Goal: Information Seeking & Learning: Learn about a topic

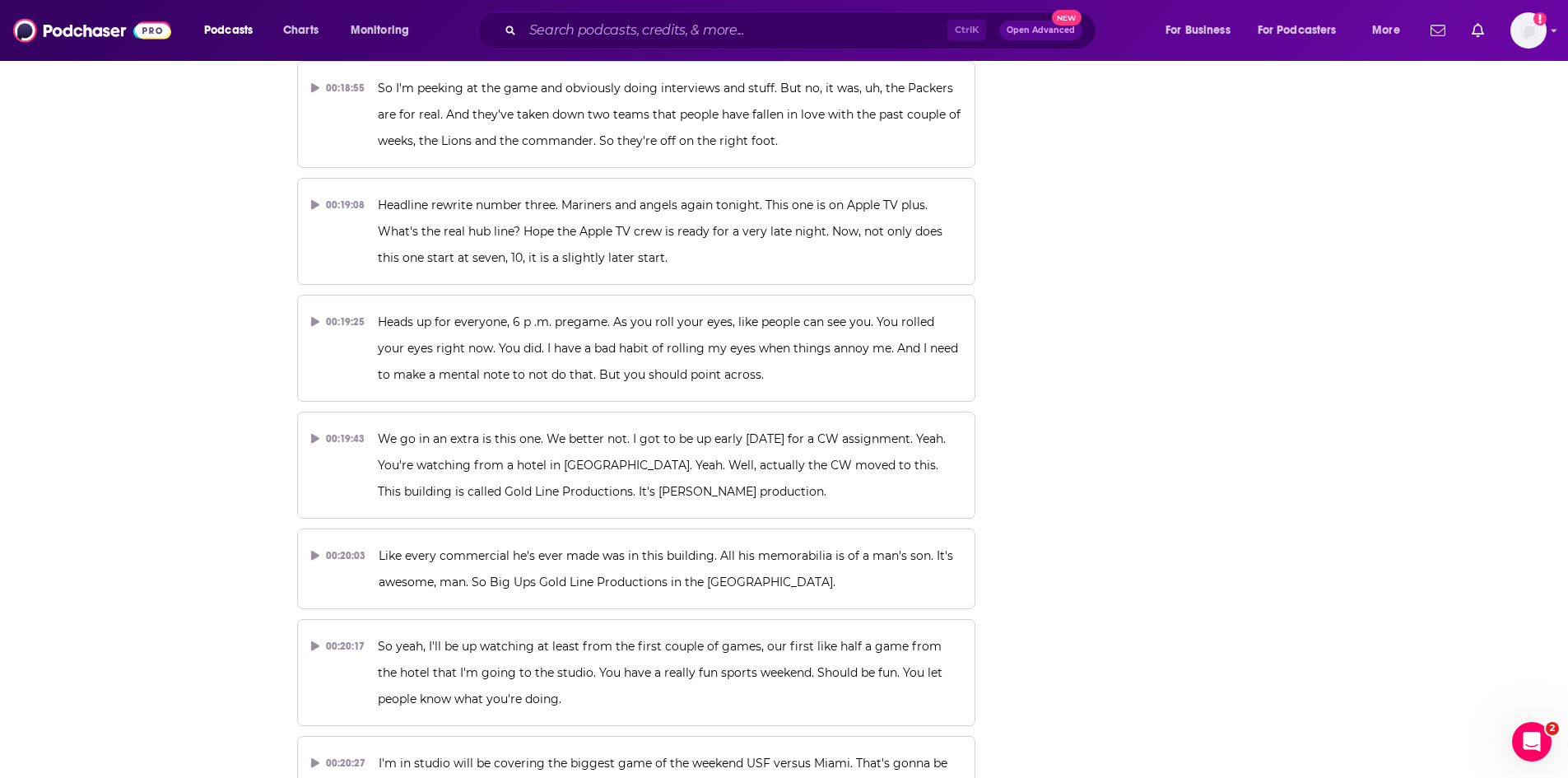
scroll to position [8517, 0]
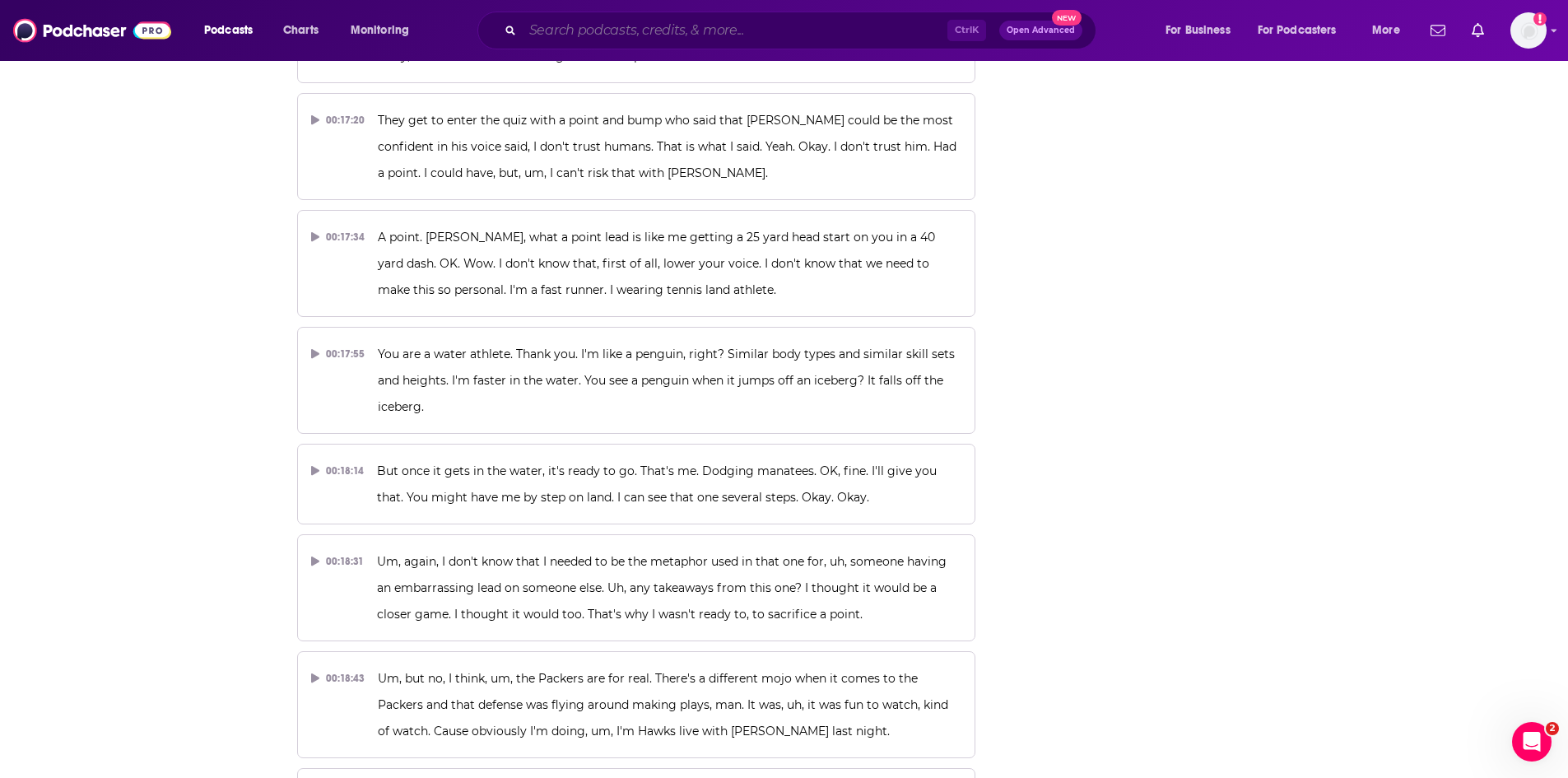
click at [616, 32] on input "Search podcasts, credits, & more..." at bounding box center [735, 30] width 425 height 26
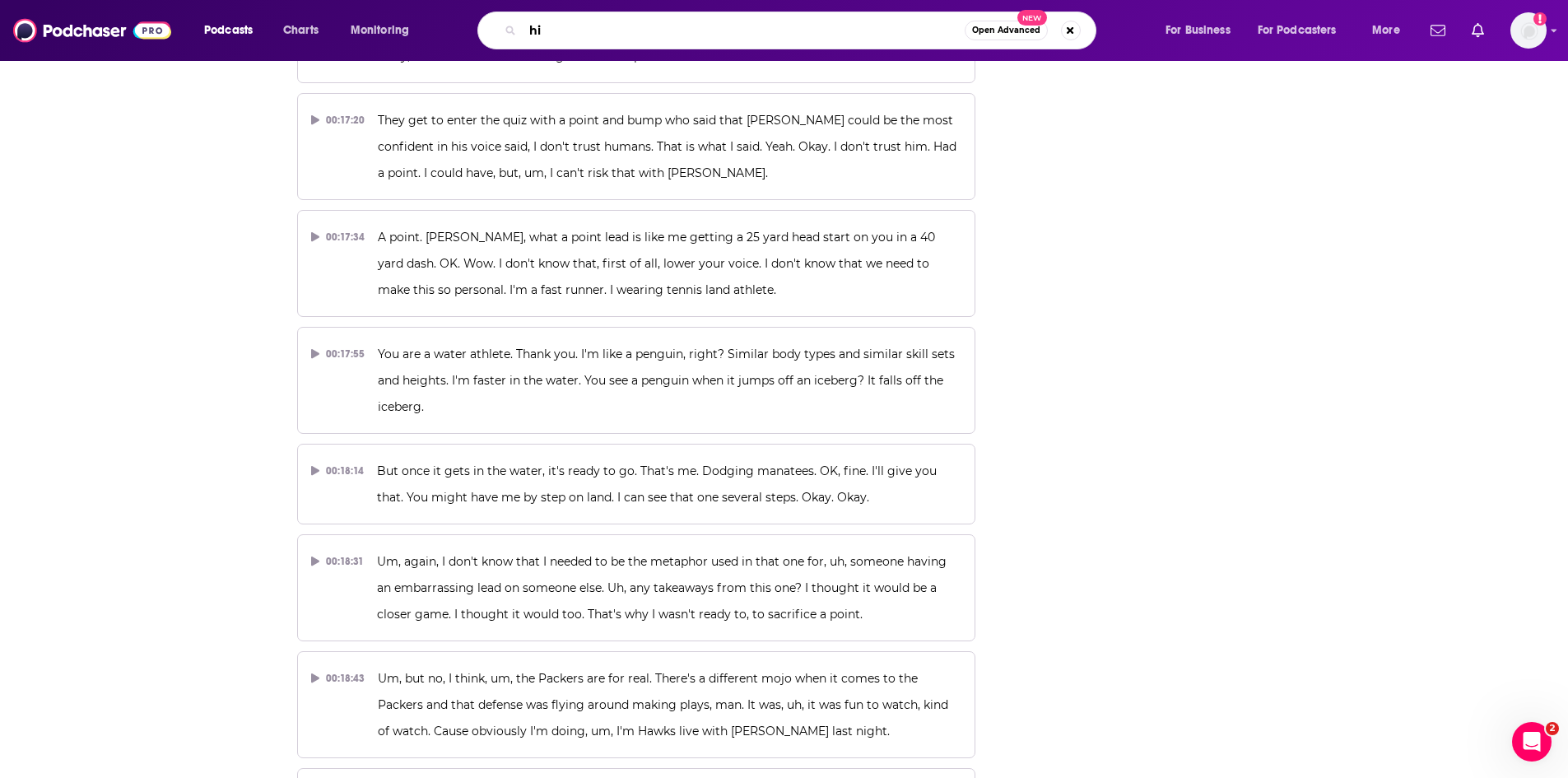
type input "hi"
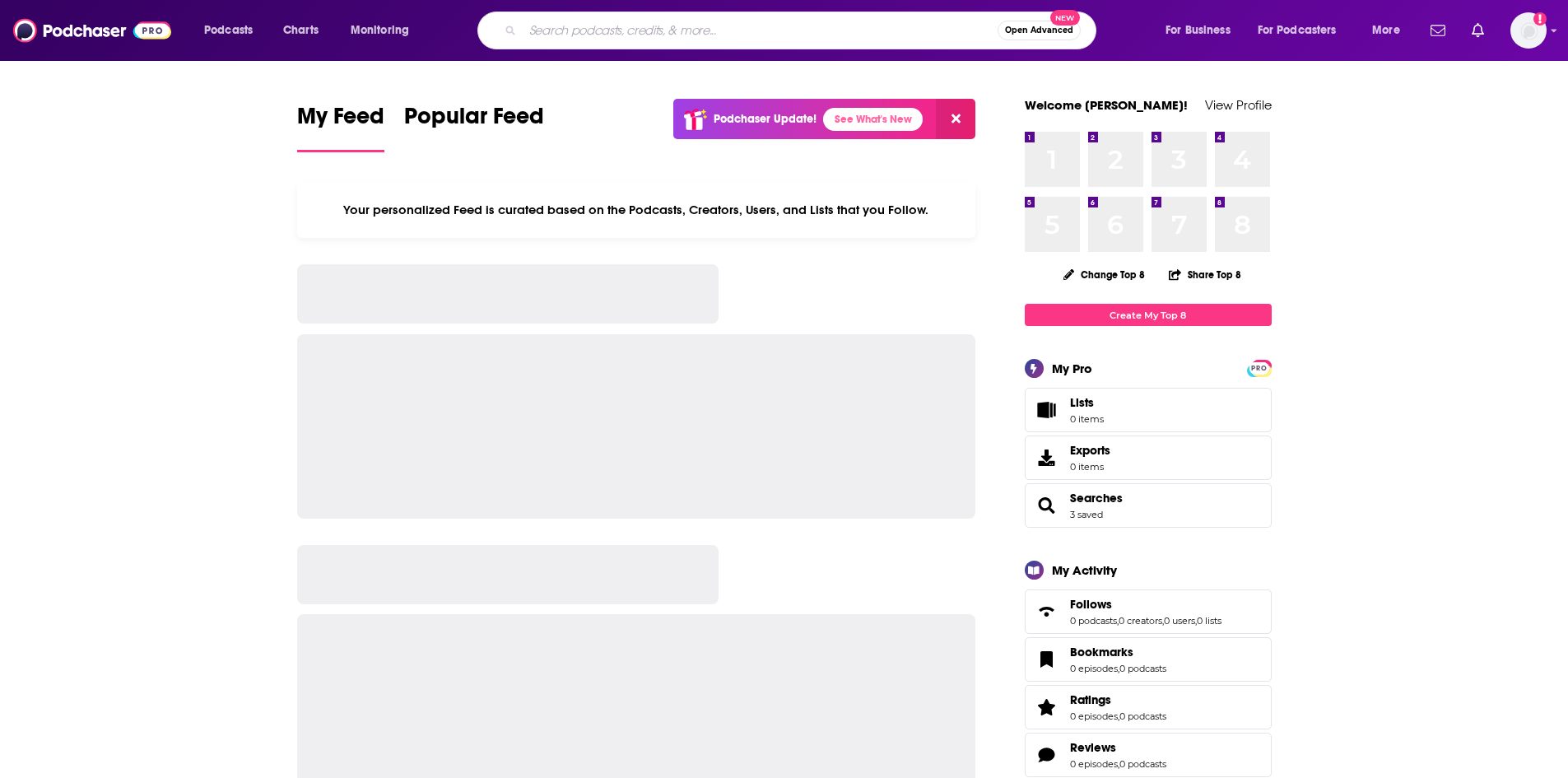
click at [633, 30] on input "Search podcasts, credits, & more..." at bounding box center [760, 30] width 475 height 26
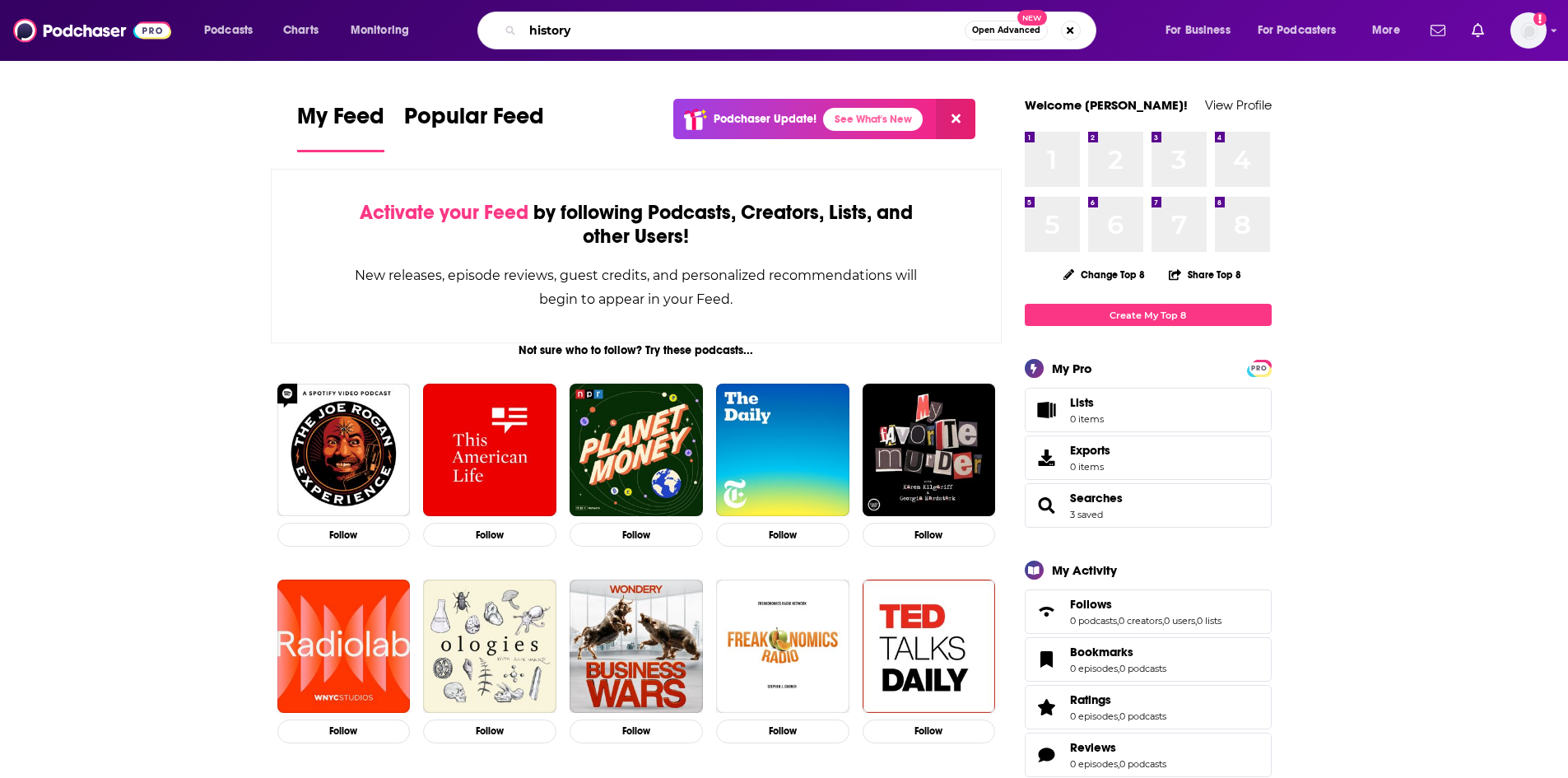
type input "history"
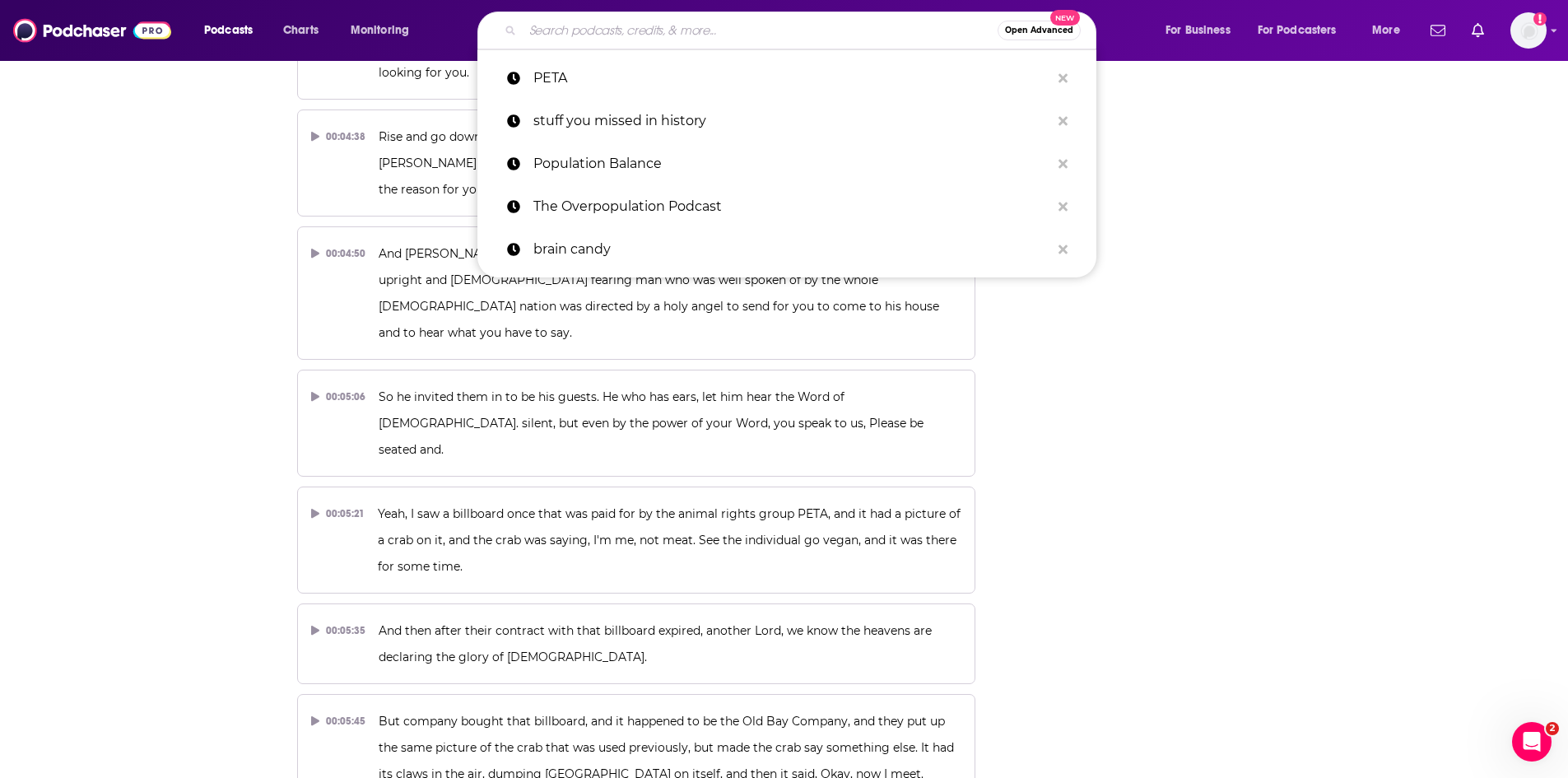
click at [863, 25] on input "Search podcasts, credits, & more..." at bounding box center [760, 30] width 475 height 26
paste input "Stuff You Missed in History Class"
type input "Stuff You Missed in History Class"
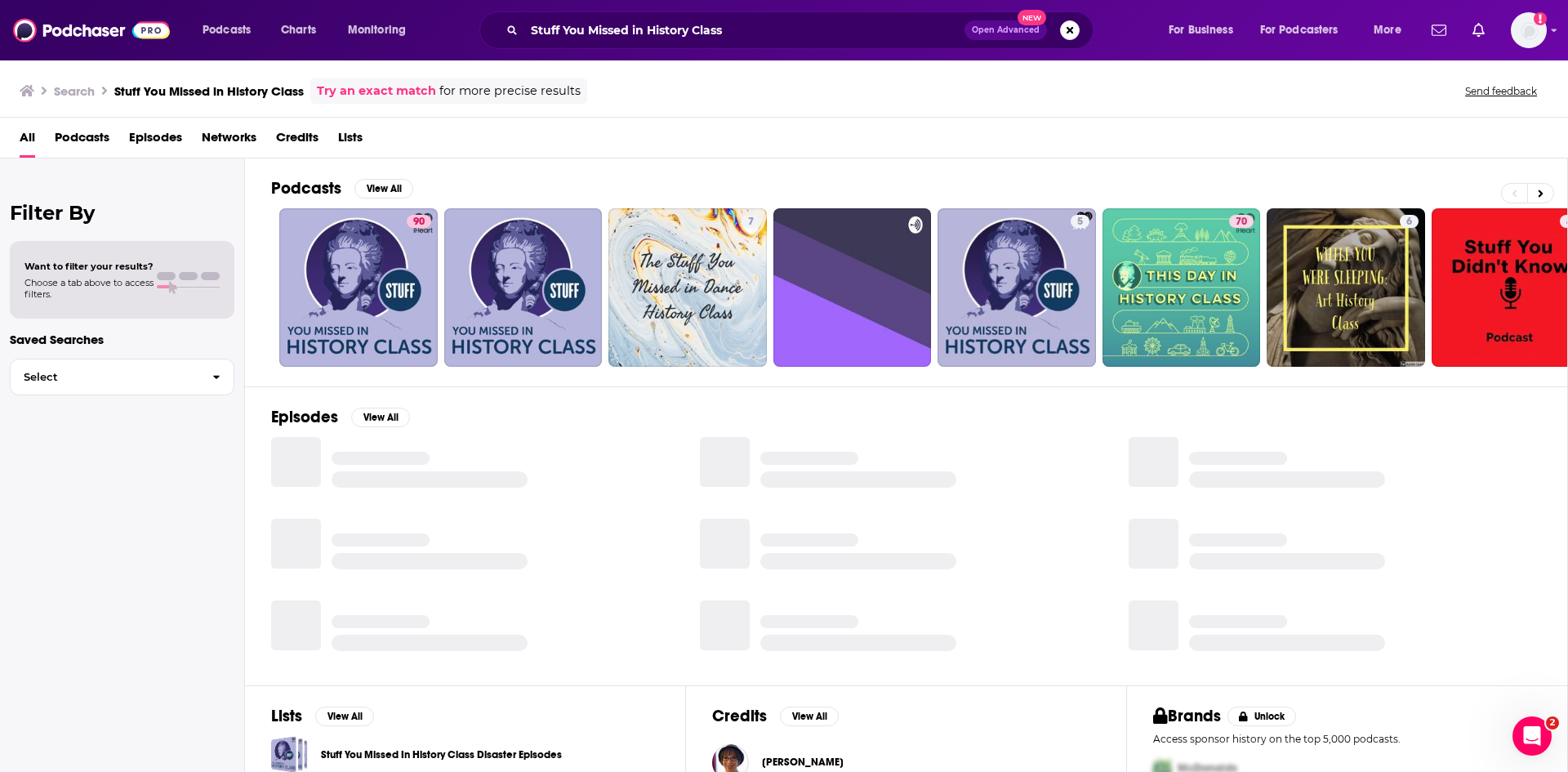
click at [166, 140] on span "Episodes" at bounding box center [156, 140] width 54 height 33
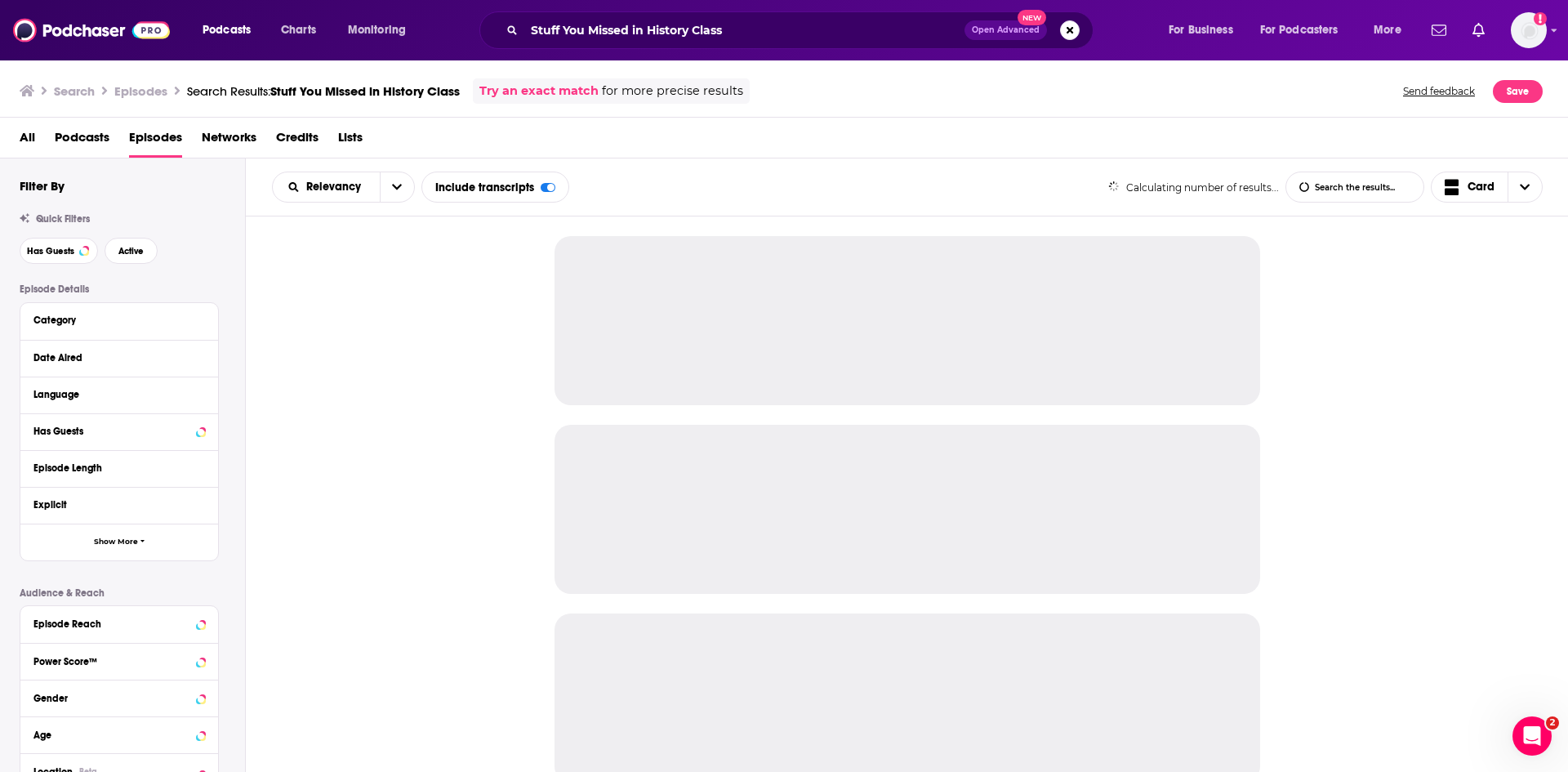
click at [72, 137] on span "Podcasts" at bounding box center [81, 140] width 54 height 33
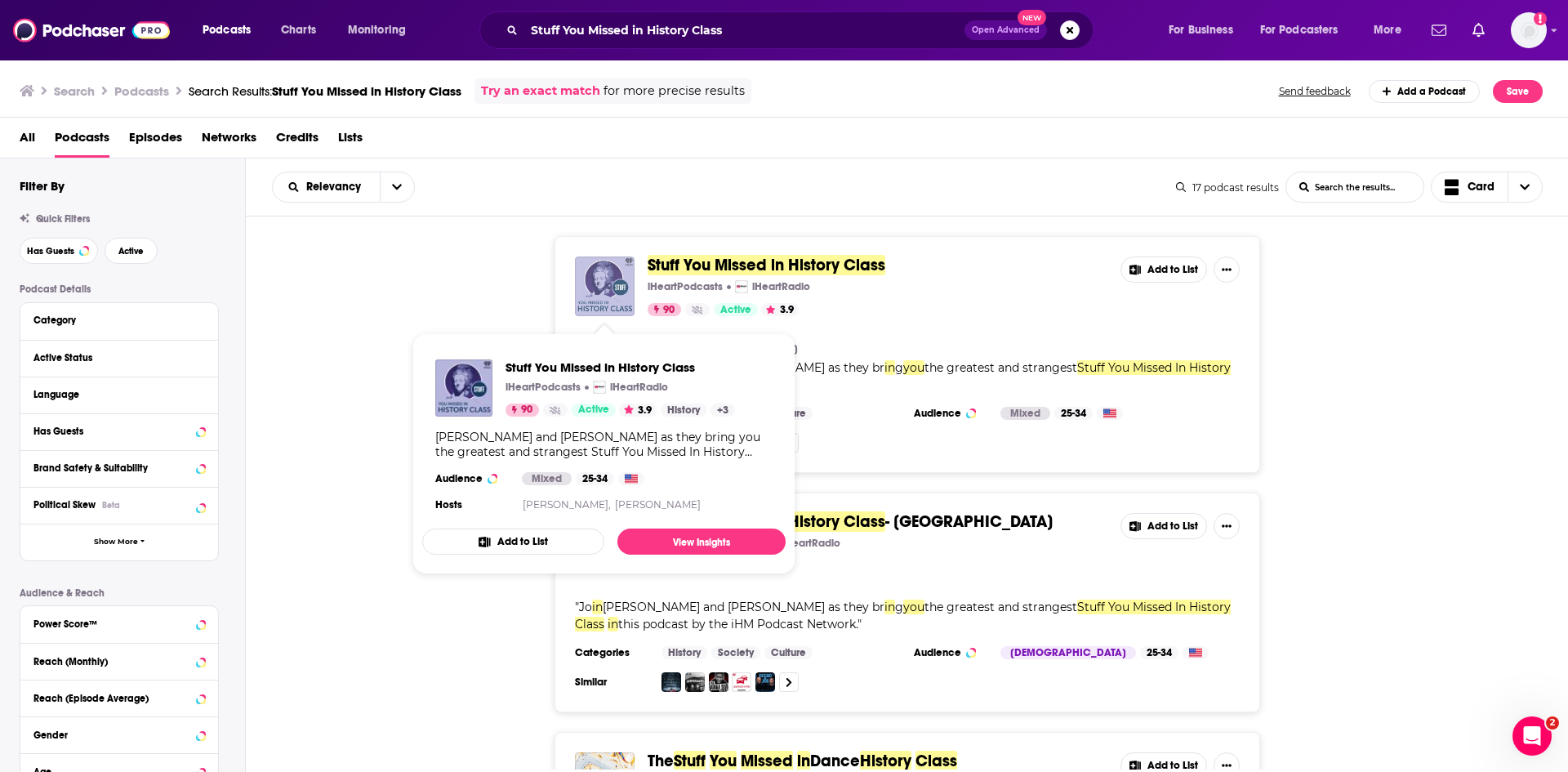
click at [607, 281] on img "Stuff You Missed in History Class" at bounding box center [605, 286] width 59 height 59
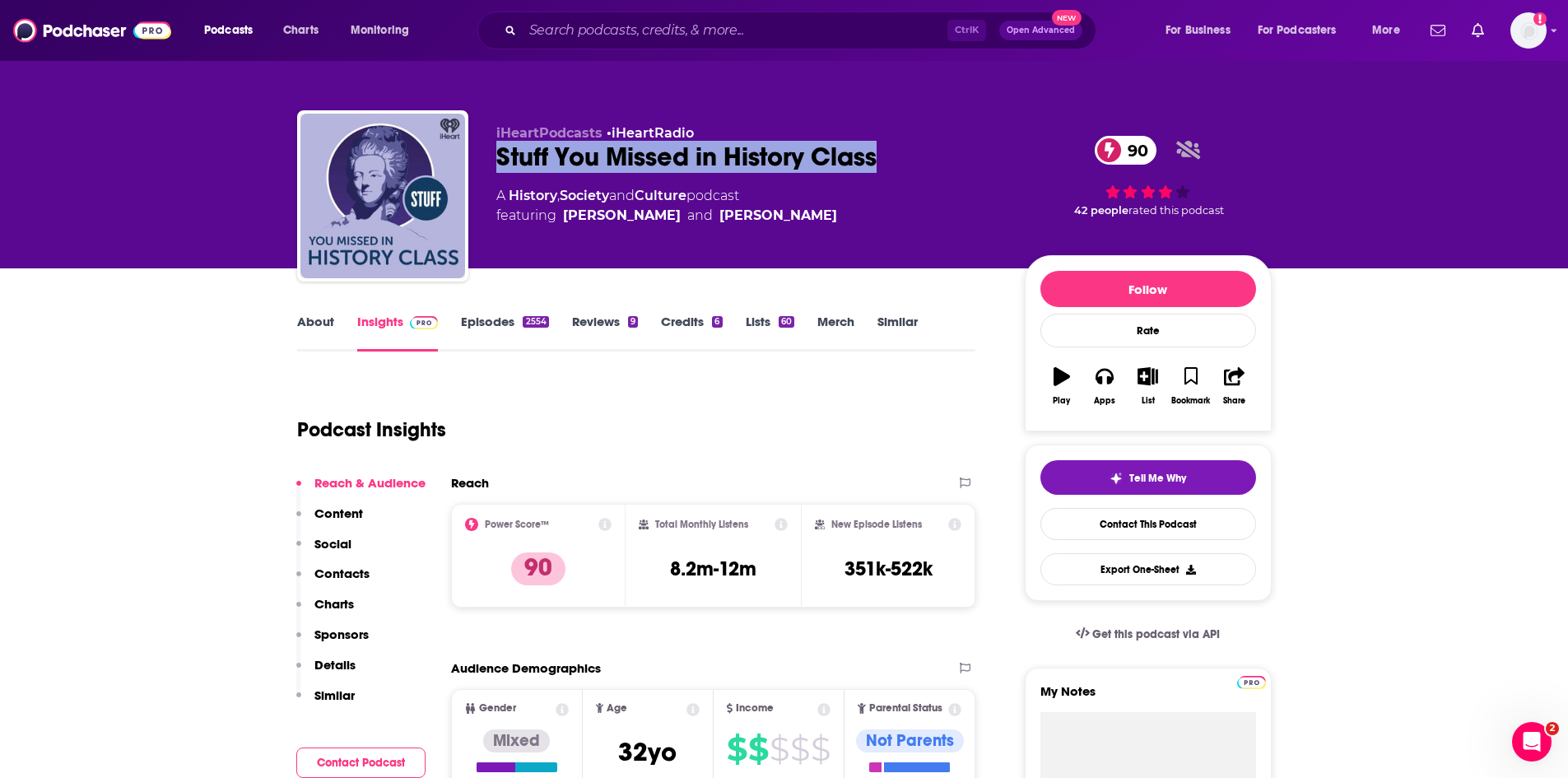
drag, startPoint x: 899, startPoint y: 164, endPoint x: 491, endPoint y: 148, distance: 408.3
click at [491, 148] on div "iHeartPodcasts • iHeartRadio Stuff You Missed in History Class 90 A History , S…" at bounding box center [785, 199] width 975 height 178
copy h2 "Stuff You Missed in History Class"
